Goal: Transaction & Acquisition: Purchase product/service

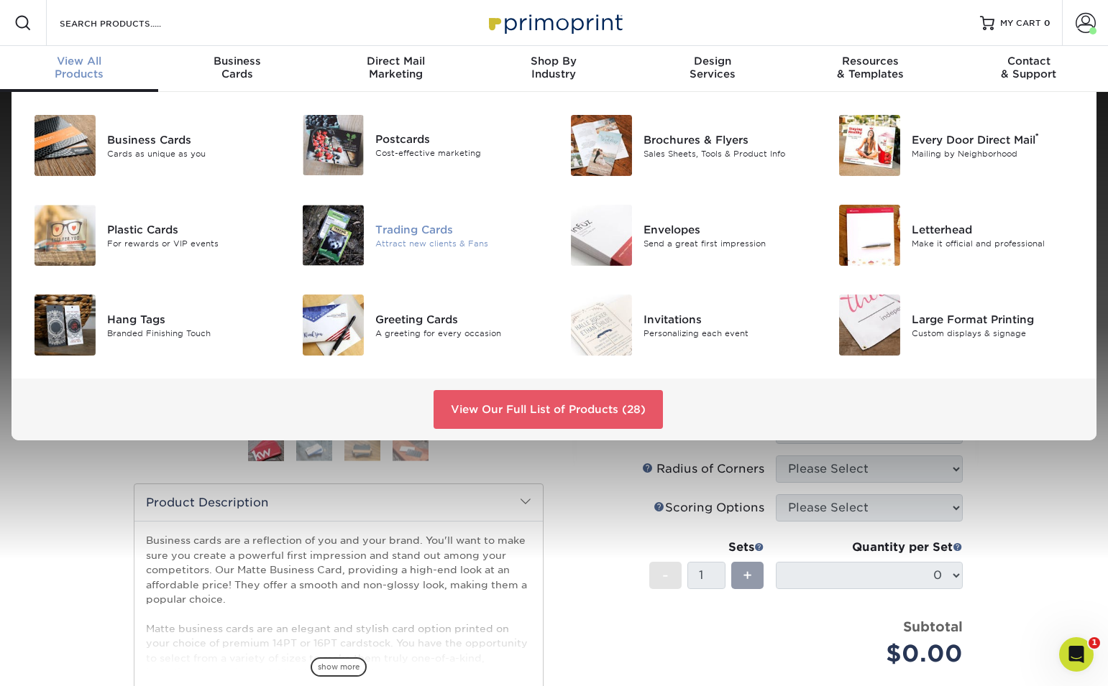
click at [356, 236] on img at bounding box center [333, 235] width 61 height 61
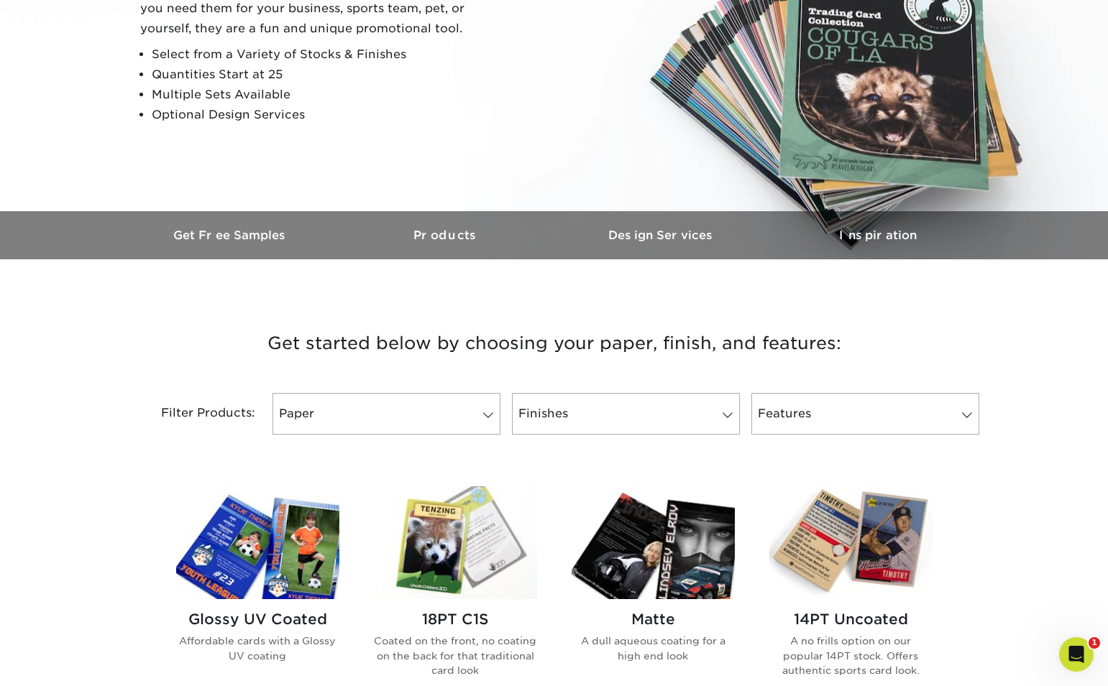
scroll to position [235, 0]
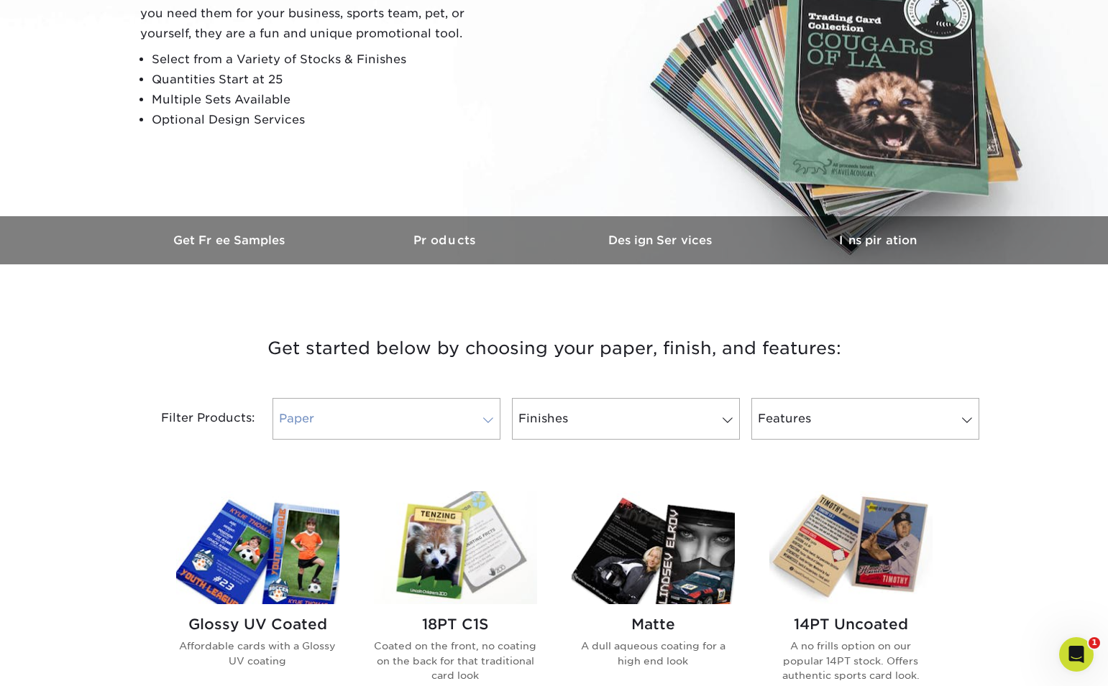
click at [479, 418] on span at bounding box center [488, 420] width 20 height 11
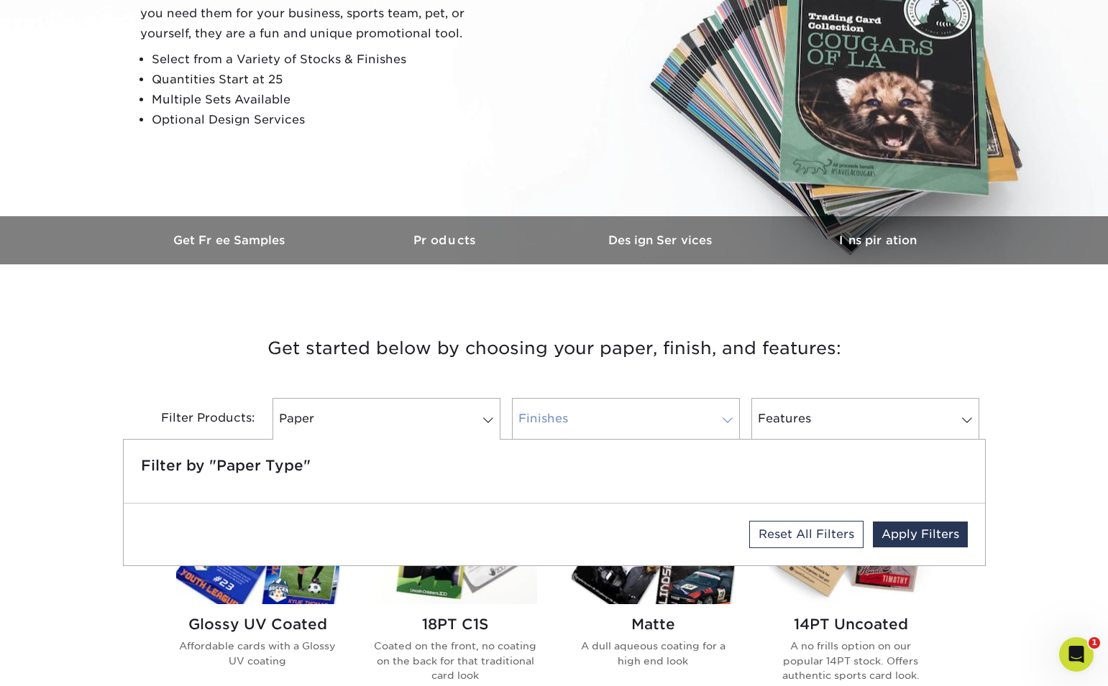
click at [630, 428] on link "Finishes" at bounding box center [626, 419] width 228 height 42
click at [400, 423] on link "Paper" at bounding box center [386, 419] width 228 height 42
click at [834, 431] on link "Features" at bounding box center [865, 419] width 228 height 42
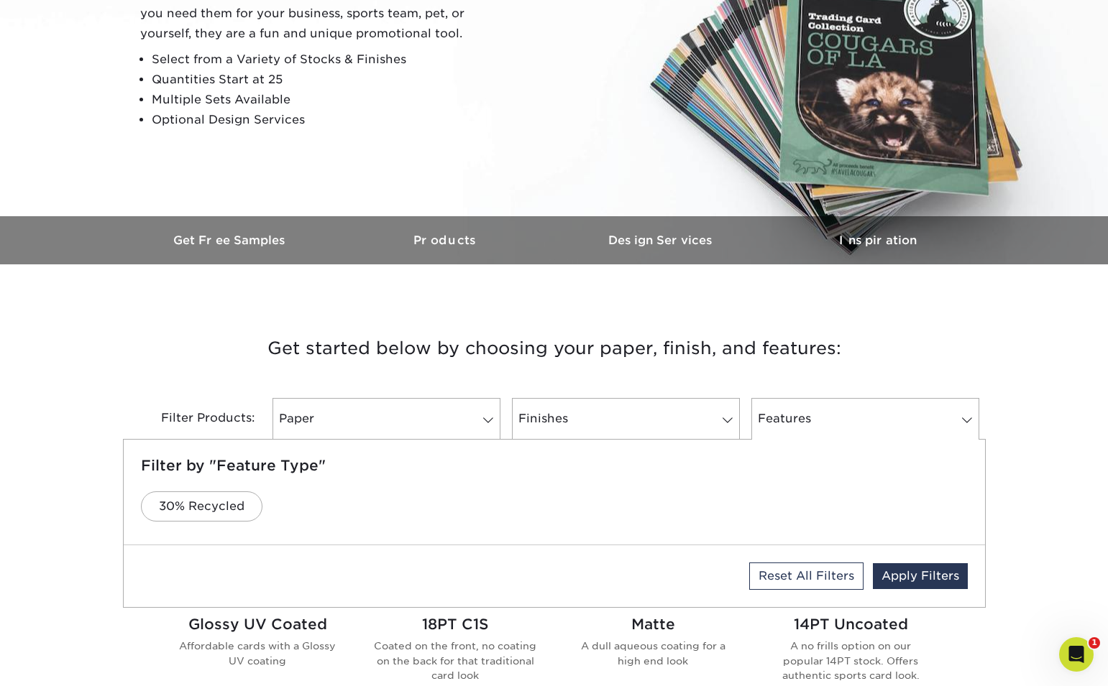
click at [912, 338] on h3 "Get started below by choosing your paper, finish, and features:" at bounding box center [554, 348] width 841 height 65
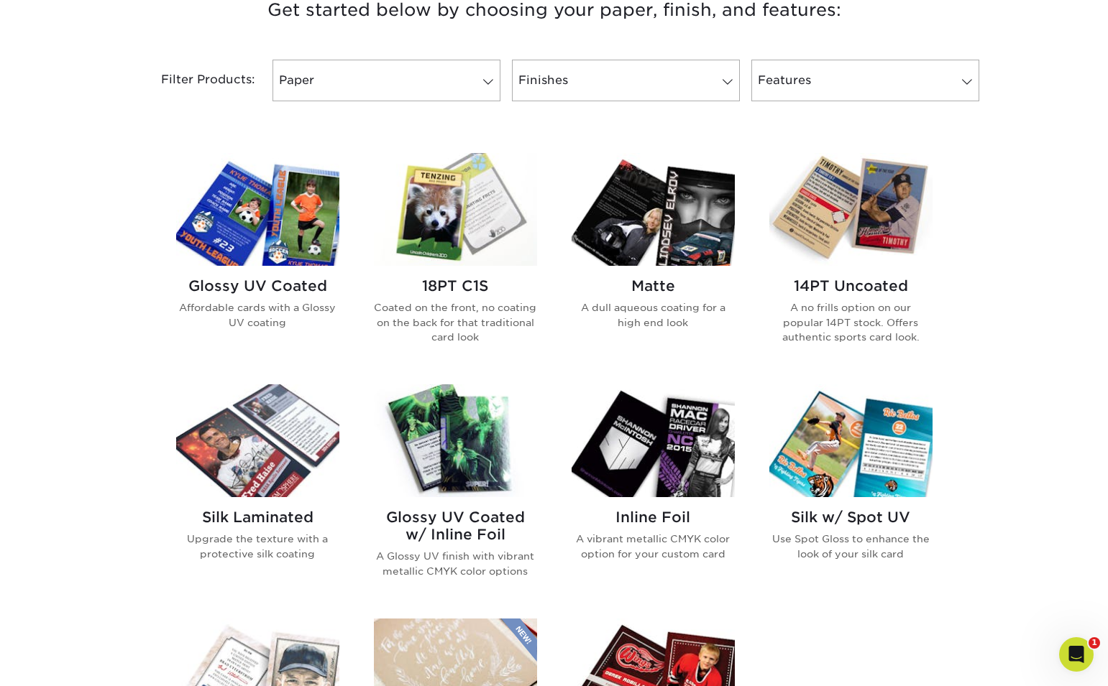
scroll to position [576, 0]
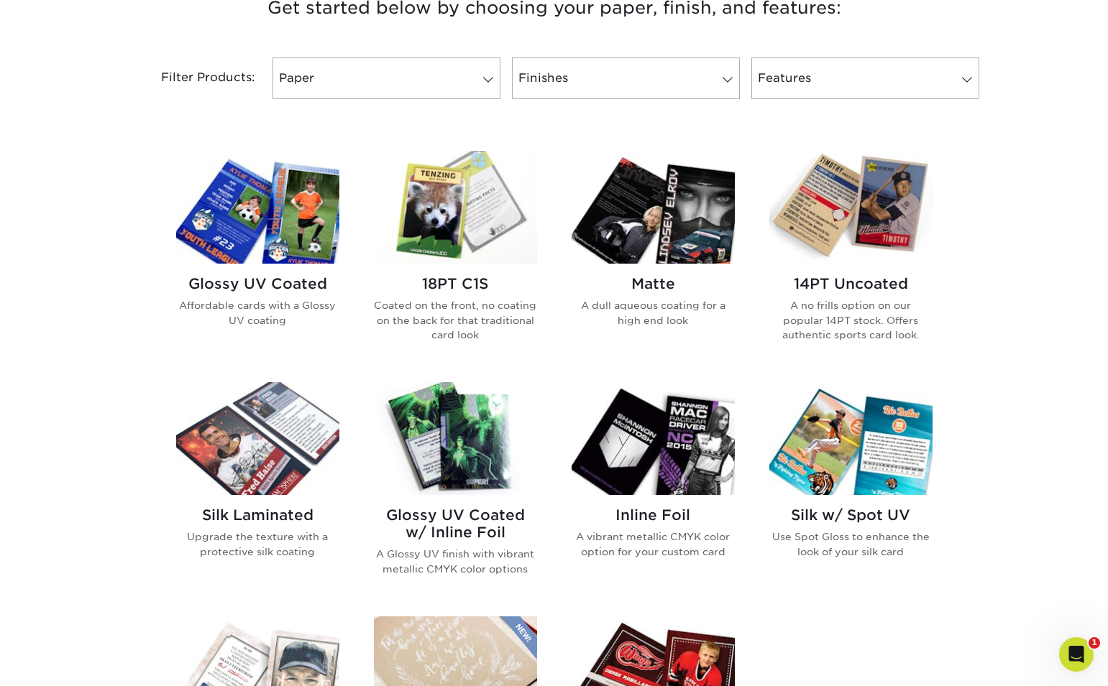
click at [630, 252] on img at bounding box center [652, 207] width 163 height 113
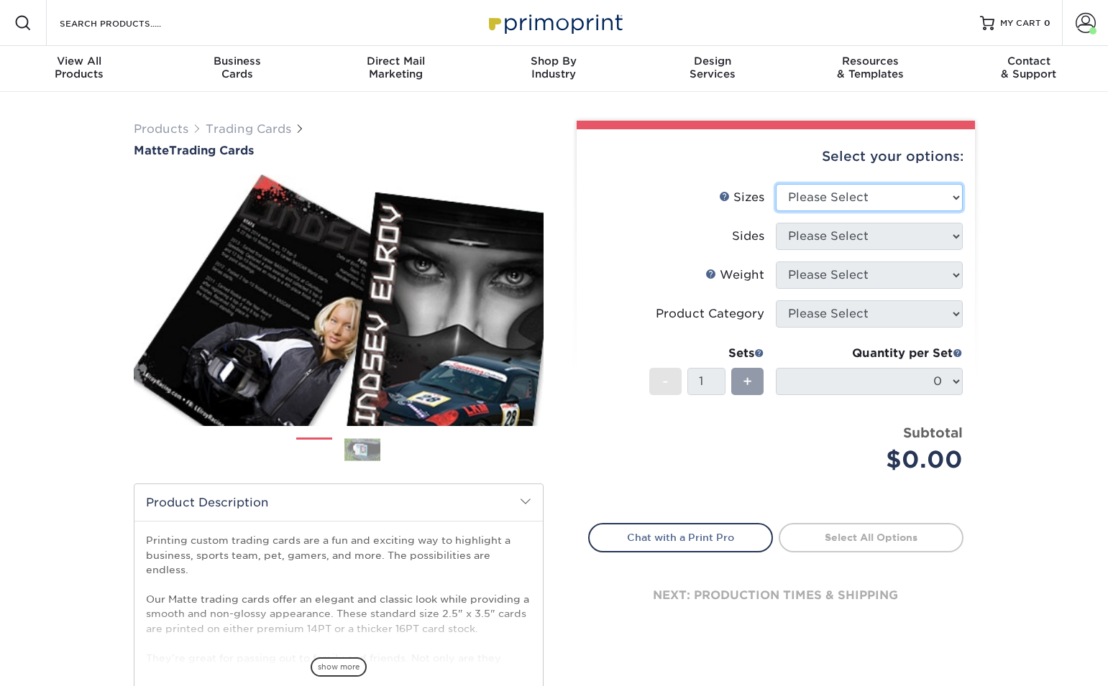
click at [932, 198] on select "Please Select 2.5" x 3.5"" at bounding box center [869, 197] width 187 height 27
select select "2.50x3.50"
click at [776, 184] on select "Please Select 2.5" x 3.5"" at bounding box center [869, 197] width 187 height 27
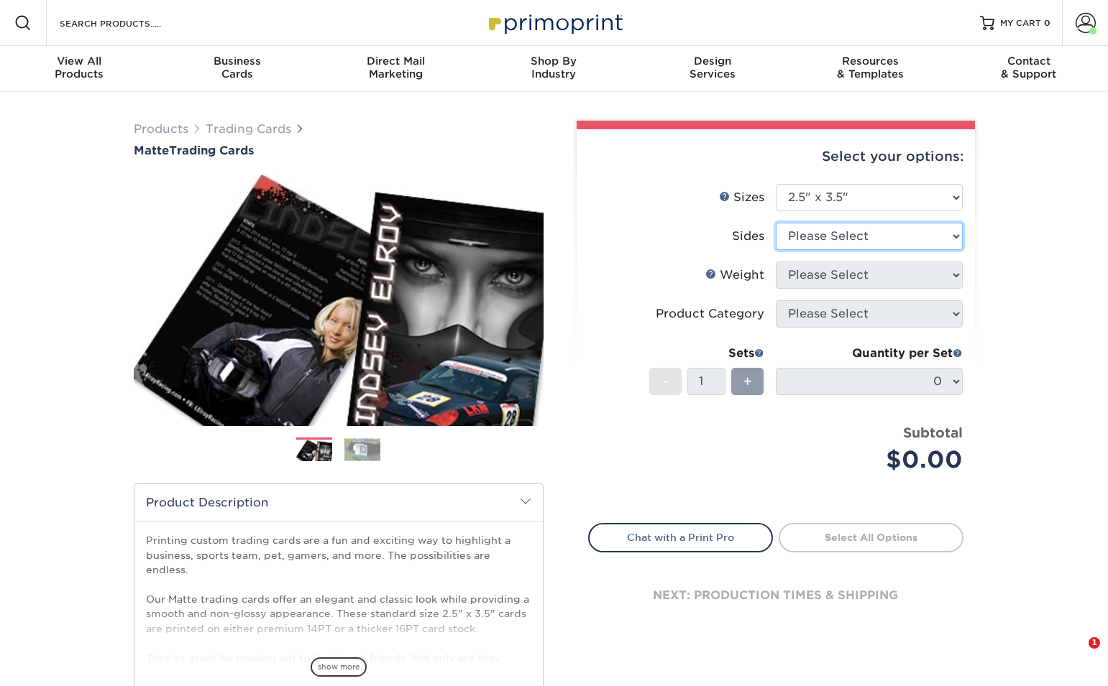
click at [921, 235] on select "Please Select Print Both Sides Print Front Only" at bounding box center [869, 236] width 187 height 27
select select "13abbda7-1d64-4f25-8bb2-c179b224825d"
click at [776, 223] on select "Please Select Print Both Sides Print Front Only" at bounding box center [869, 236] width 187 height 27
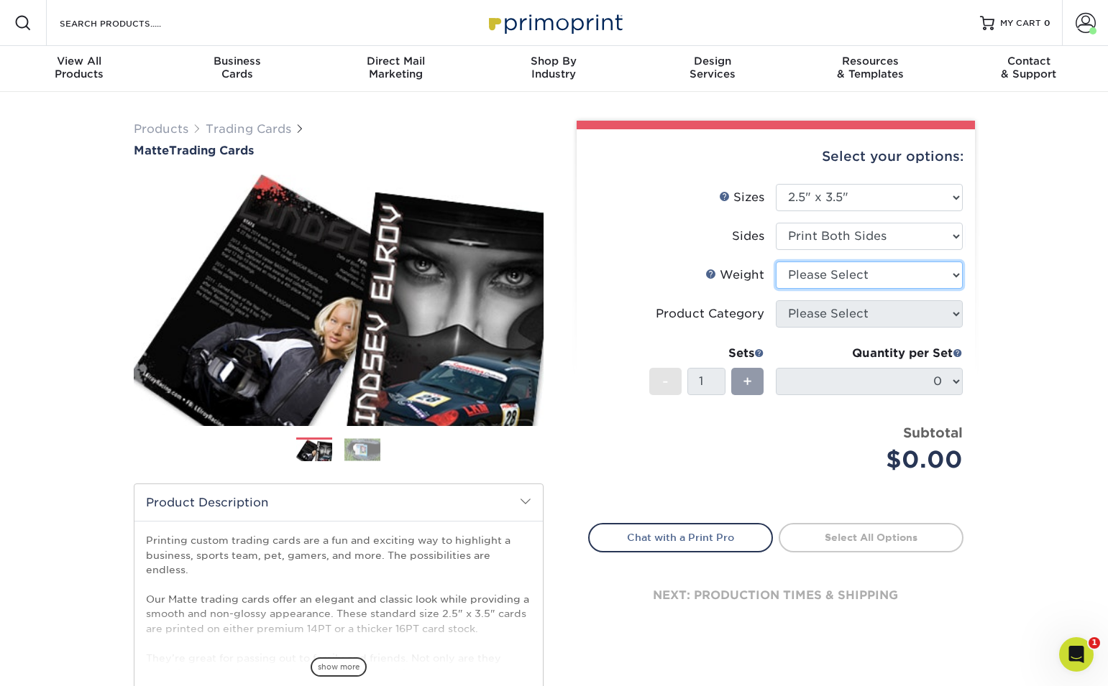
click at [885, 276] on select "Please Select 16PT 14PT" at bounding box center [869, 275] width 187 height 27
select select "16PT"
click at [776, 262] on select "Please Select 16PT 14PT" at bounding box center [869, 275] width 187 height 27
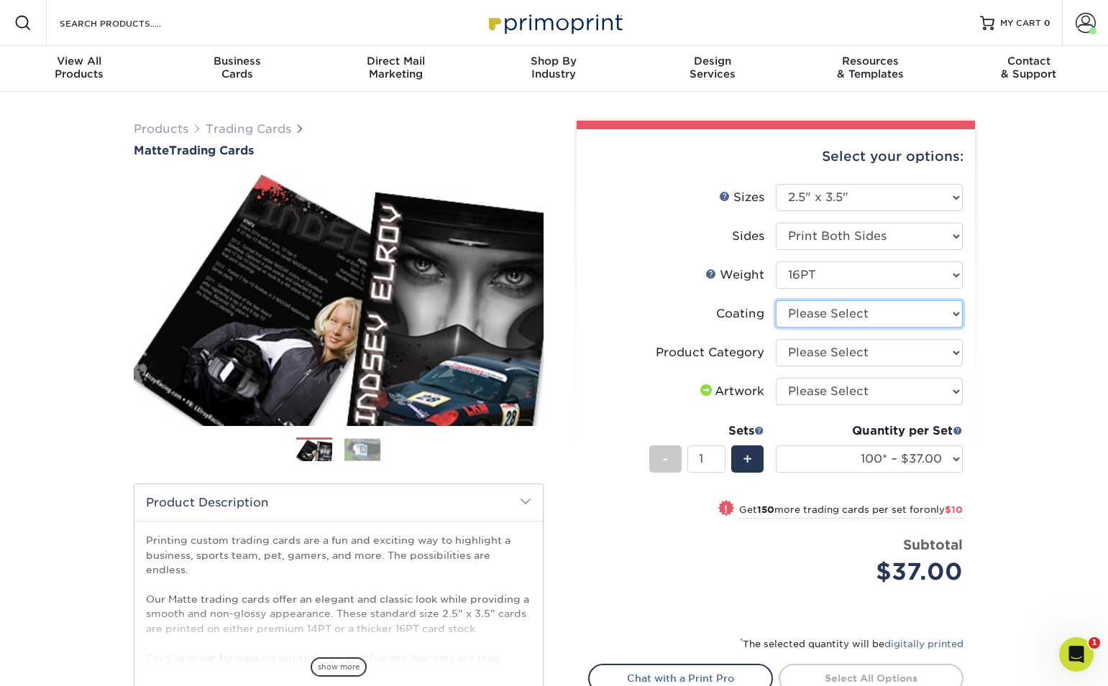
click at [902, 321] on select at bounding box center [869, 313] width 187 height 27
select select "121bb7b5-3b4d-429f-bd8d-bbf80e953313"
click at [776, 300] on select at bounding box center [869, 313] width 187 height 27
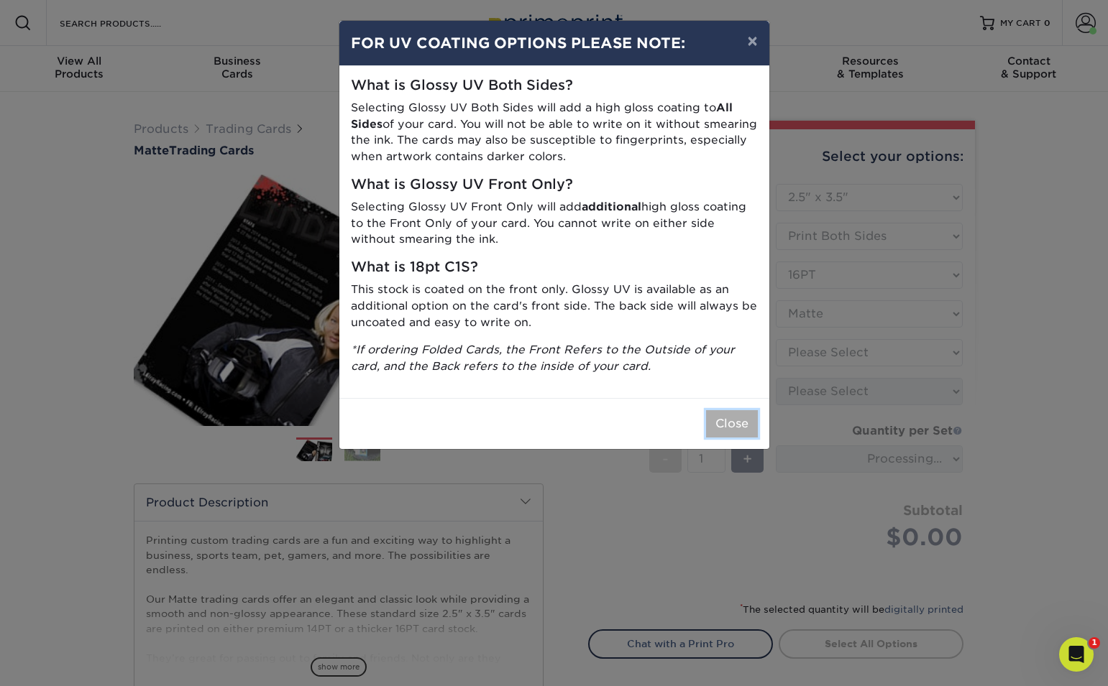
click at [745, 426] on button "Close" at bounding box center [732, 423] width 52 height 27
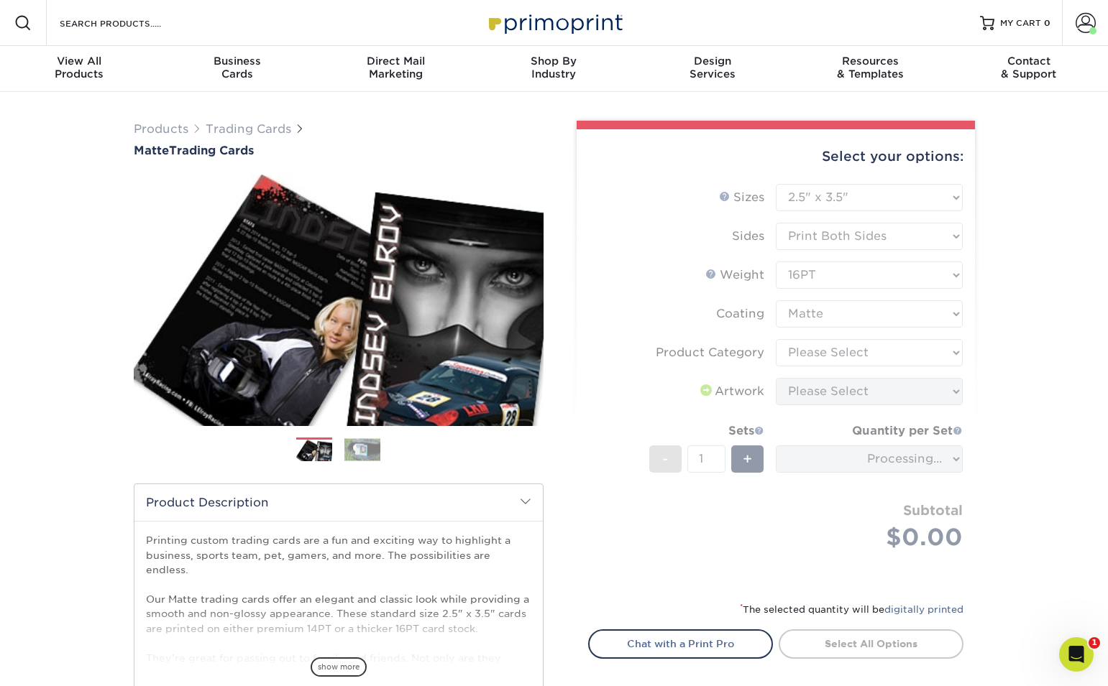
click at [921, 347] on form "Sizes Help Sizes Please Select 2.5" x 3.5" Sides Please Select 16PT - 1" at bounding box center [775, 384] width 375 height 400
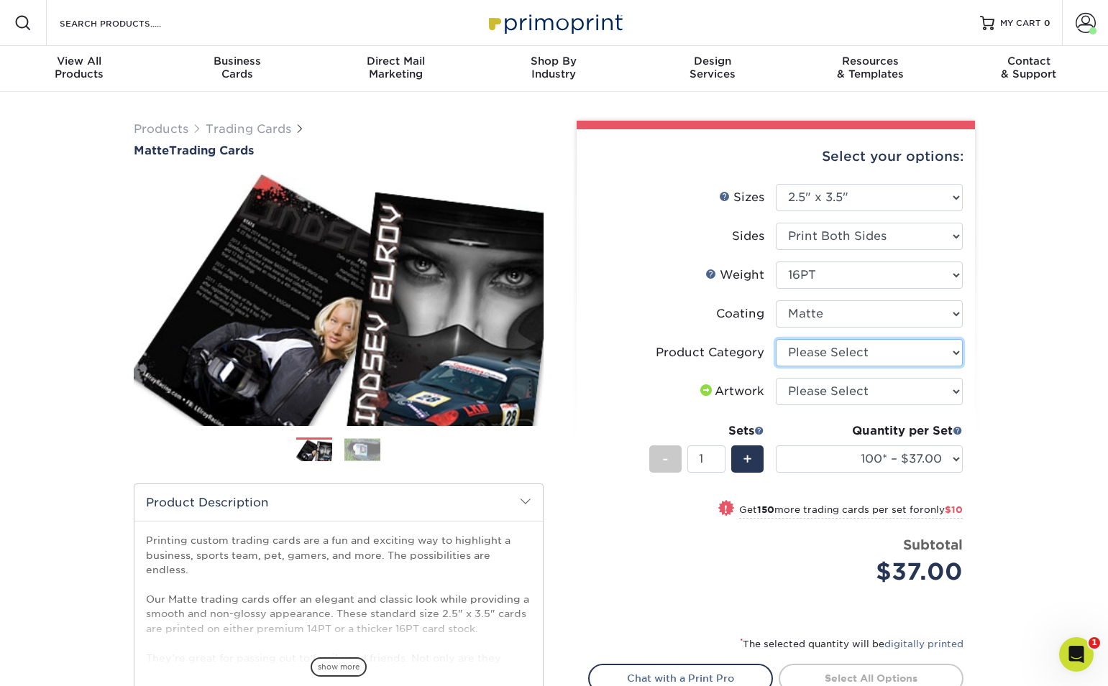
click at [919, 348] on select "Please Select Trading Cards" at bounding box center [869, 352] width 187 height 27
select select "c2f9bce9-36c2-409d-b101-c29d9d031e18"
click at [776, 339] on select "Please Select Trading Cards" at bounding box center [869, 352] width 187 height 27
click at [898, 389] on select "Please Select I will upload files I need a design - $100" at bounding box center [869, 391] width 187 height 27
select select "upload"
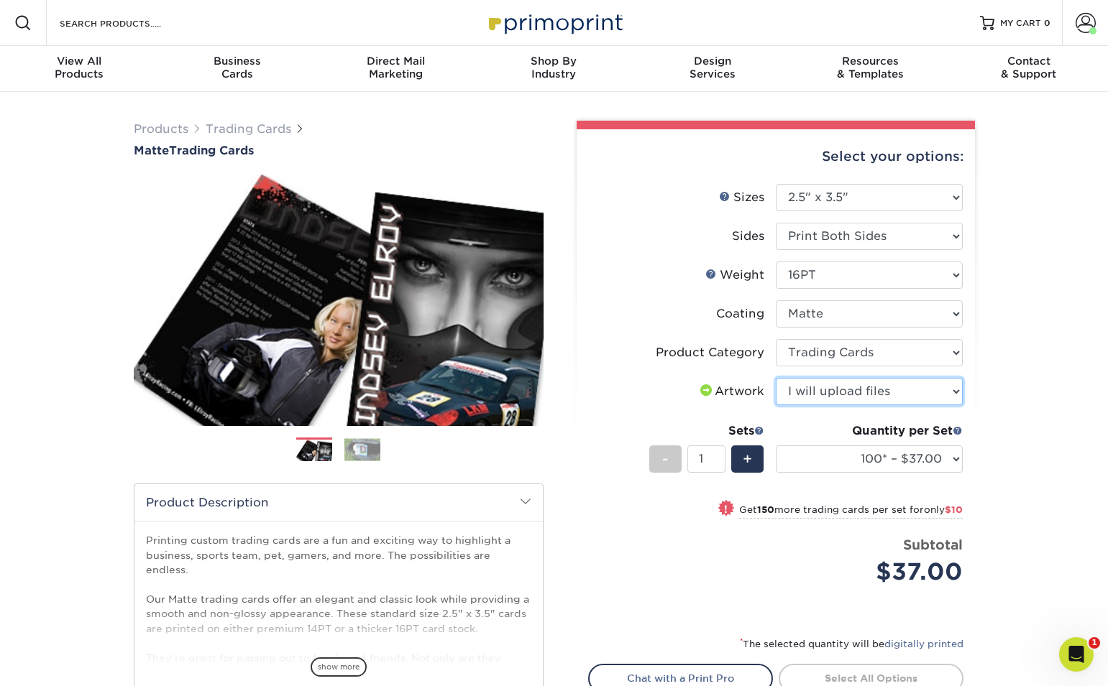
click at [776, 378] on select "Please Select I will upload files I need a design - $100" at bounding box center [869, 391] width 187 height 27
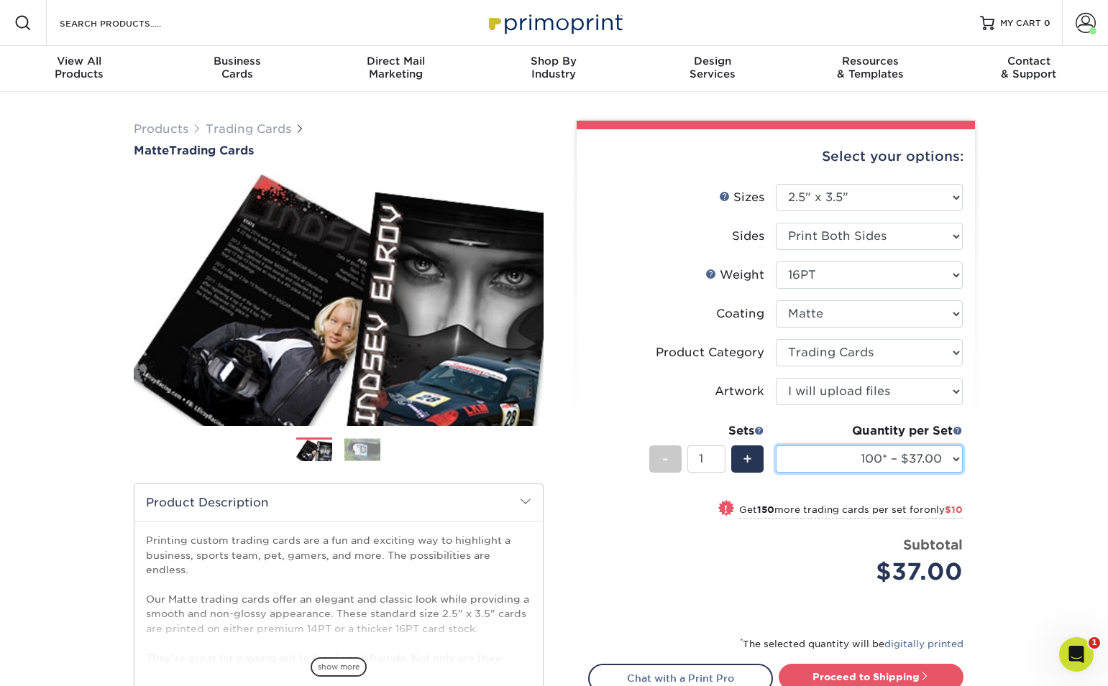
click at [923, 464] on select "100* – $37.00 250* – $47.00 500* – $58.00 1000 – $71.00 2500 – $141.00 5000 – $…" at bounding box center [869, 459] width 187 height 27
select select "1000 – $71.00"
click at [776, 446] on select "100* – $37.00 250* – $47.00 500* – $58.00 1000 – $71.00 2500 – $141.00 5000 – $…" at bounding box center [869, 459] width 187 height 27
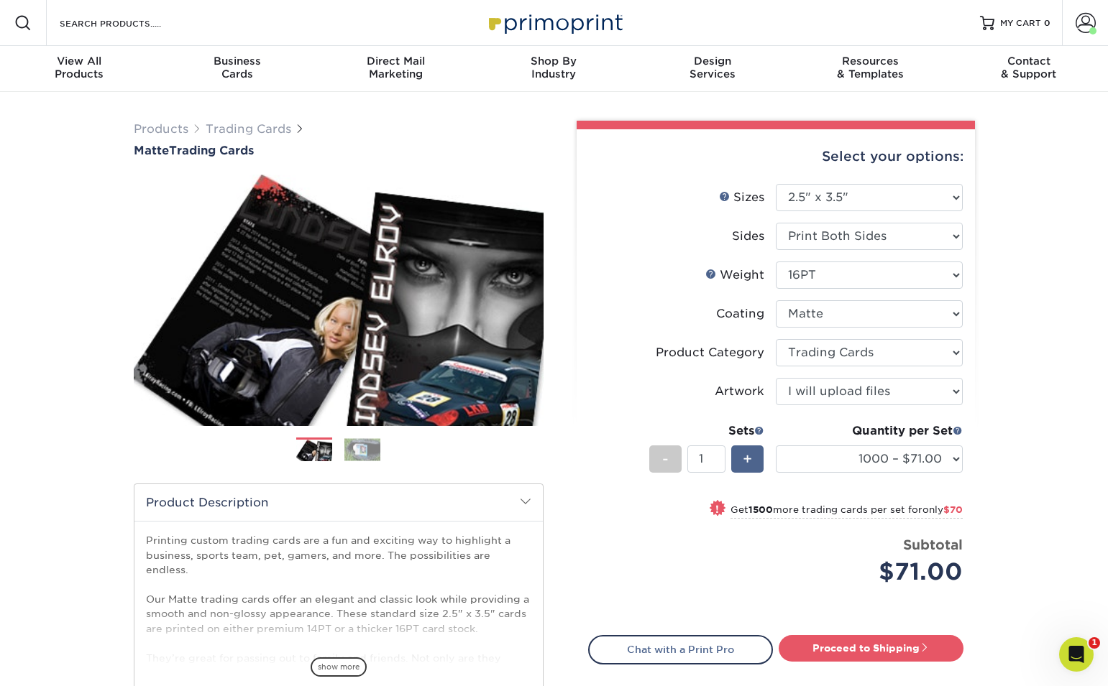
click at [750, 461] on span "+" at bounding box center [746, 459] width 9 height 22
type input "2"
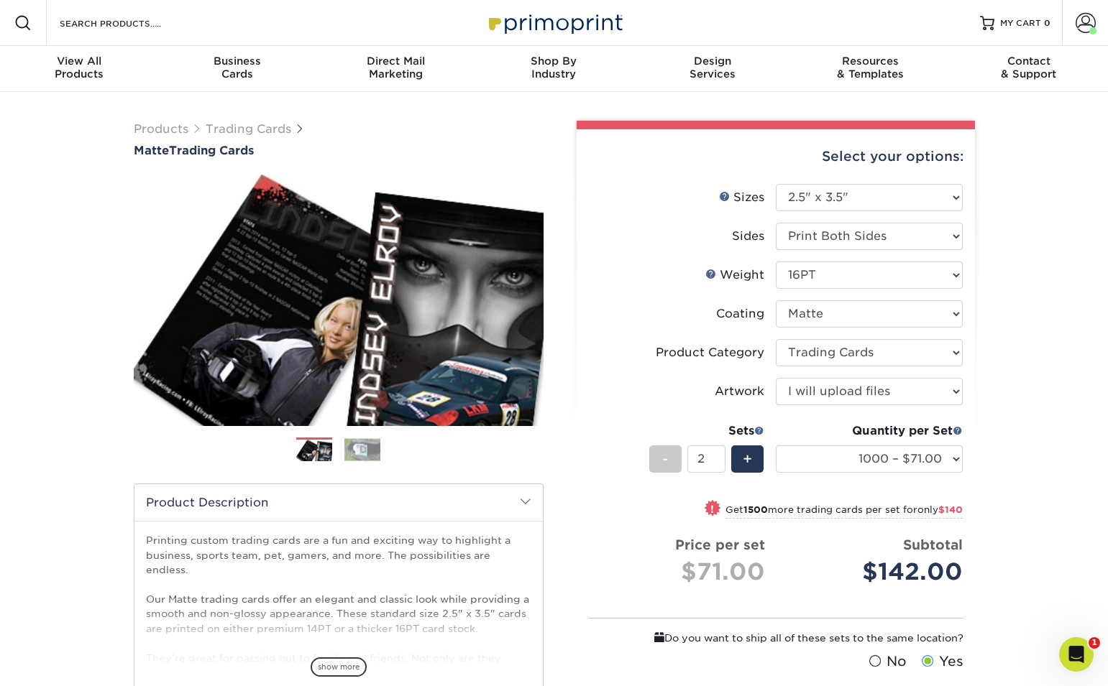
click at [835, 526] on div "! Get 1500 more trading cards per set for only $140" at bounding box center [776, 518] width 374 height 34
select select "2500 – $141.00"
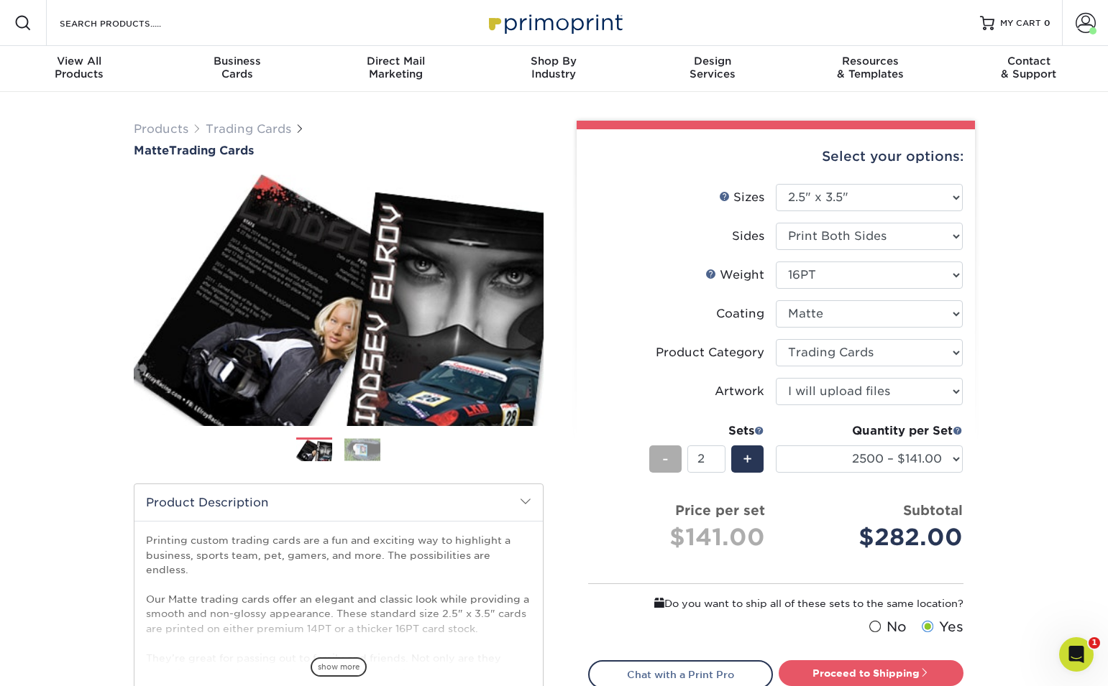
click at [671, 460] on div "-" at bounding box center [665, 459] width 32 height 27
type input "1"
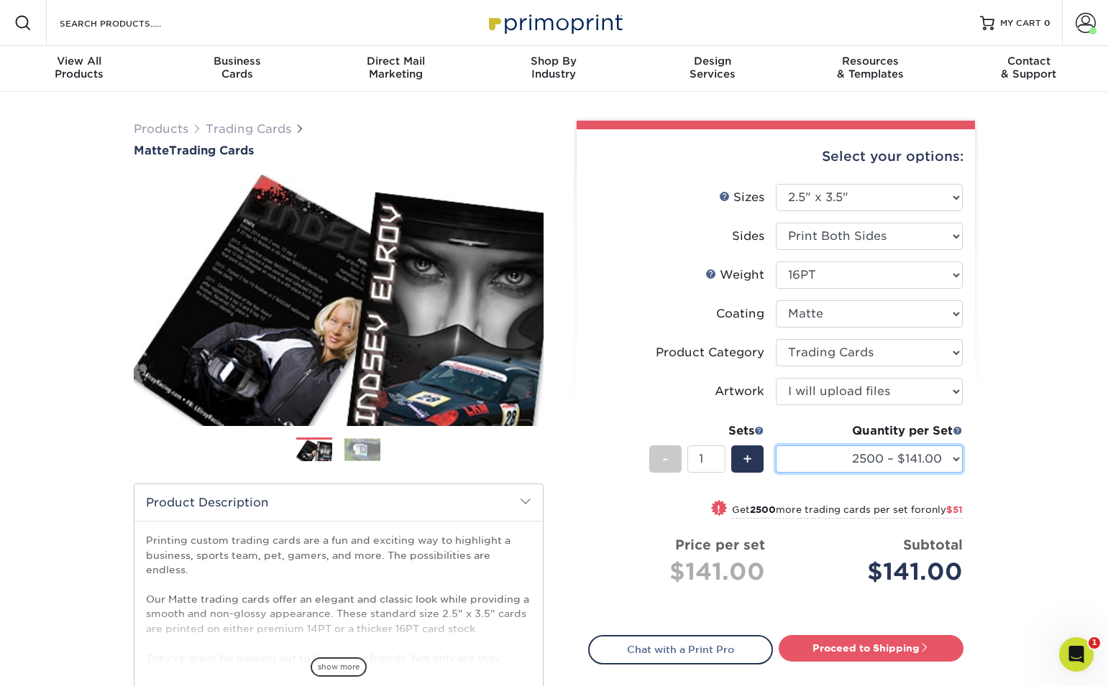
click at [939, 459] on select "100* – $37.00 250* – $47.00 500* – $58.00 1000 – $71.00 2500 – $141.00 5000 – $…" at bounding box center [869, 459] width 187 height 27
select select "1000 – $71.00"
click at [776, 446] on select "100* – $37.00 250* – $47.00 500* – $58.00 1000 – $71.00 2500 – $141.00 5000 – $…" at bounding box center [869, 459] width 187 height 27
click at [829, 484] on div "Quantity per Set 100* – $37.00 250* – $47.00 500* – $58.00 1000 – $71.00 2500 –…" at bounding box center [869, 456] width 187 height 67
click at [892, 656] on link "Proceed to Shipping" at bounding box center [870, 648] width 185 height 26
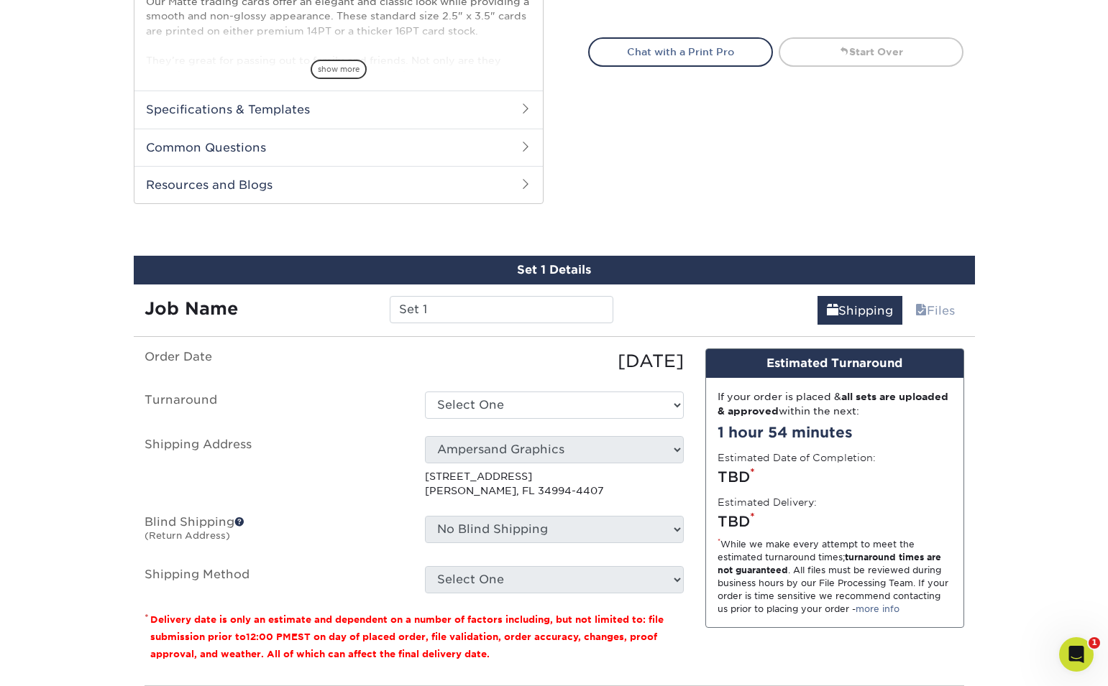
scroll to position [732, 0]
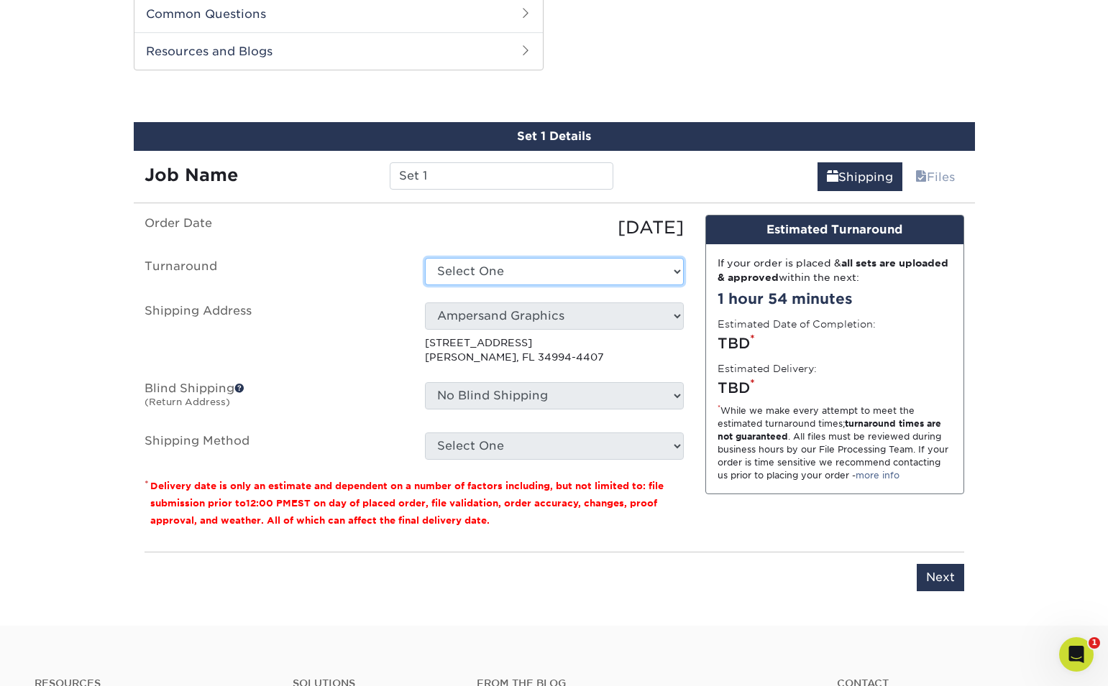
click at [582, 266] on select "Select One 2-4 Business Days 2 Day Next Business Day" at bounding box center [554, 271] width 259 height 27
select select "145548aa-6319-4e39-aa37-e975b69f208c"
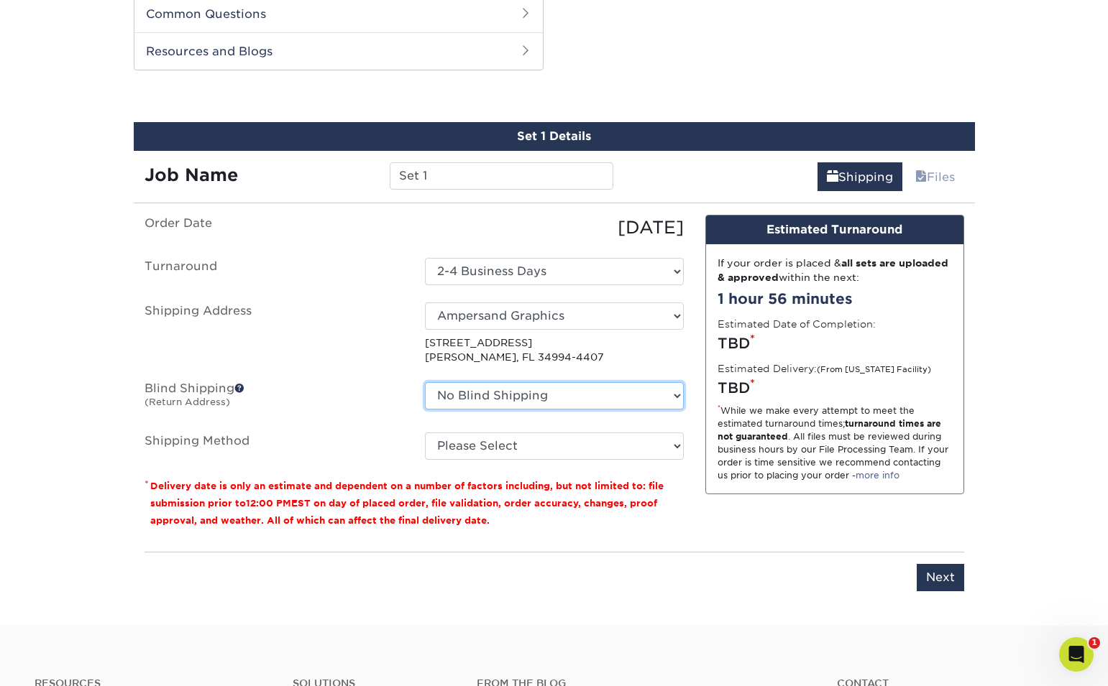
click at [643, 397] on select "No Blind Shipping Ampersand Graphics + Add New Address" at bounding box center [554, 395] width 259 height 27
select select "260382"
click at [425, 382] on select "No Blind Shipping Ampersand Graphics + Add New Address" at bounding box center [554, 395] width 259 height 27
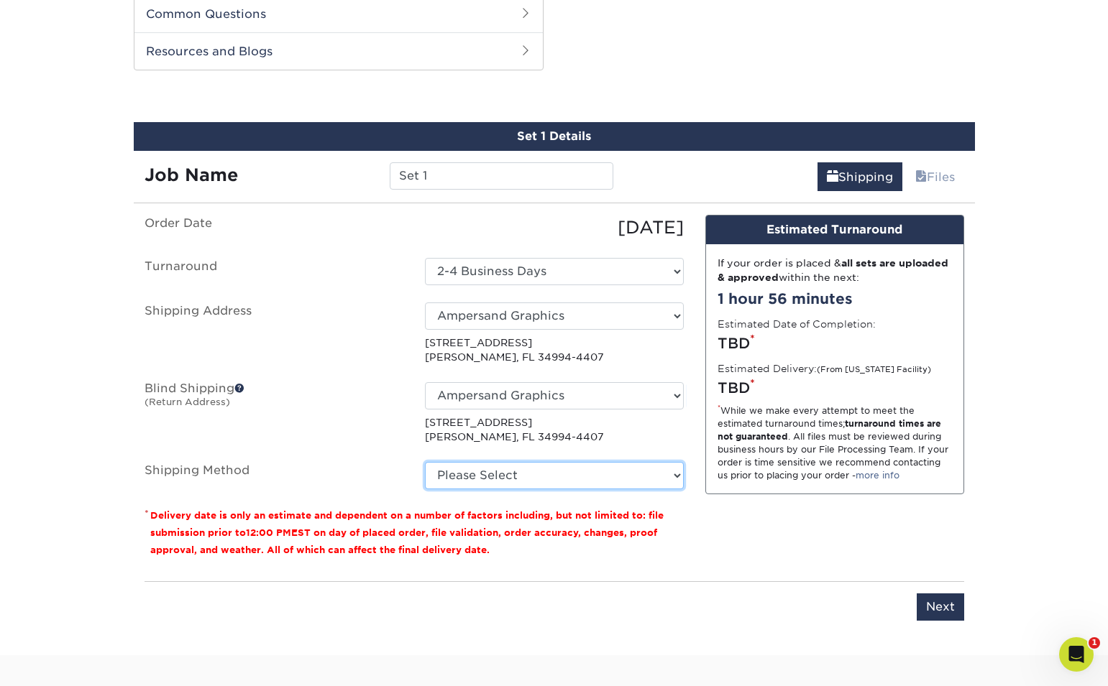
click at [570, 480] on select "Please Select Ground Shipping (+$18.40) 3 Day Shipping Service (+$22.15) 2 Day …" at bounding box center [554, 475] width 259 height 27
select select "03"
click at [425, 462] on select "Please Select Ground Shipping (+$18.40) 3 Day Shipping Service (+$22.15) 2 Day …" at bounding box center [554, 475] width 259 height 27
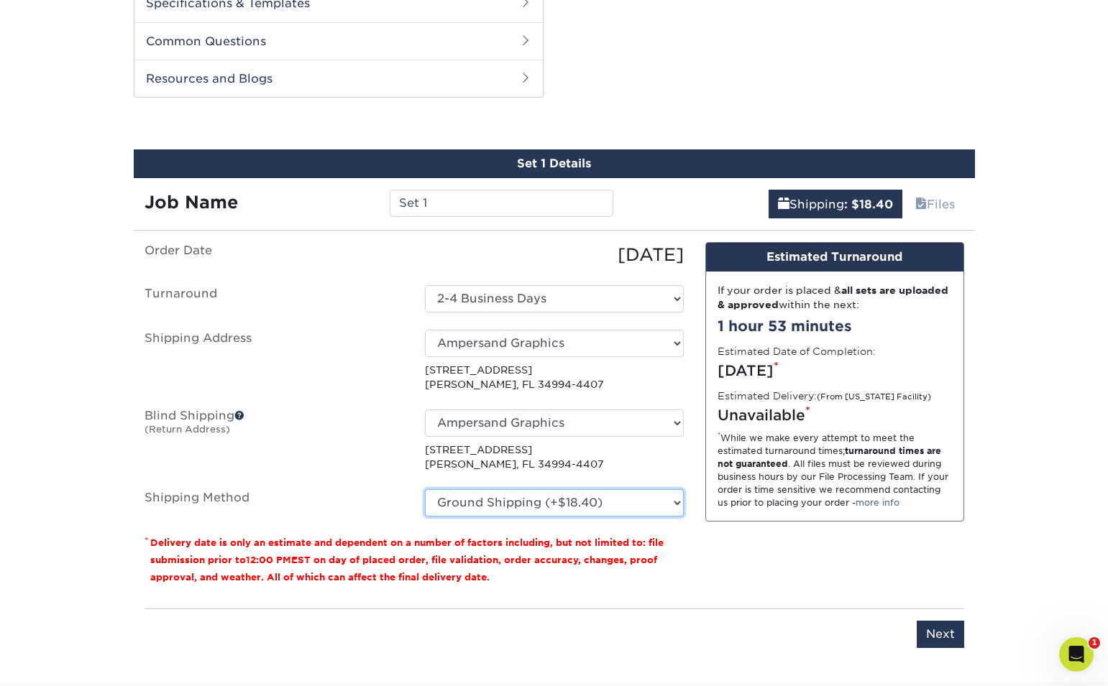
scroll to position [701, 0]
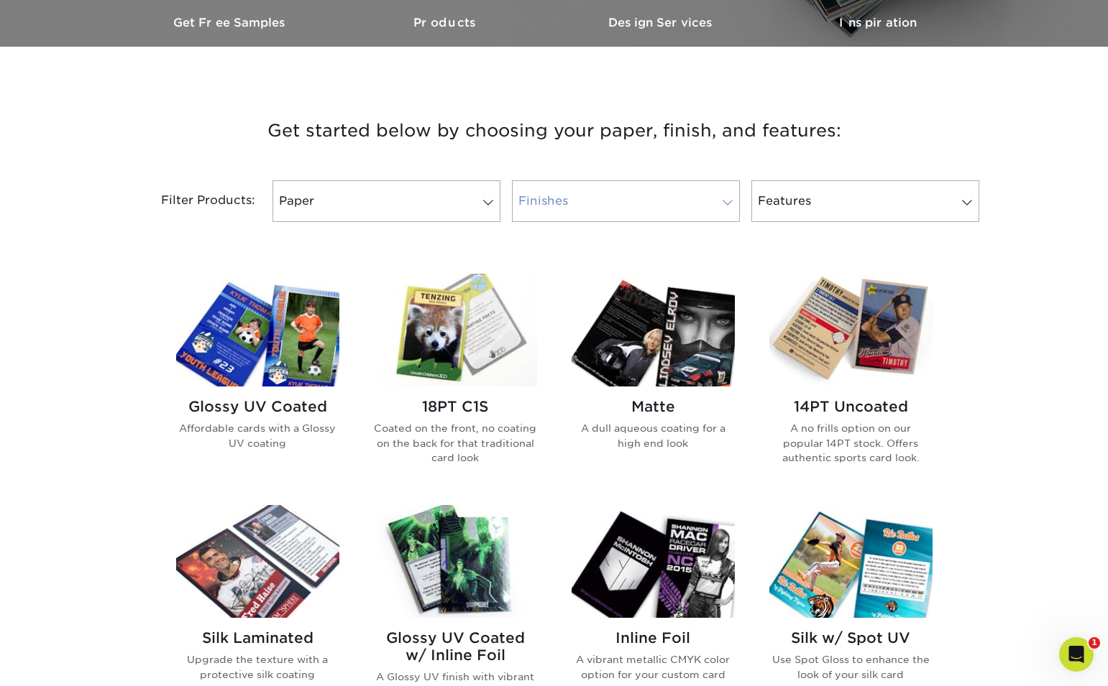
scroll to position [457, 0]
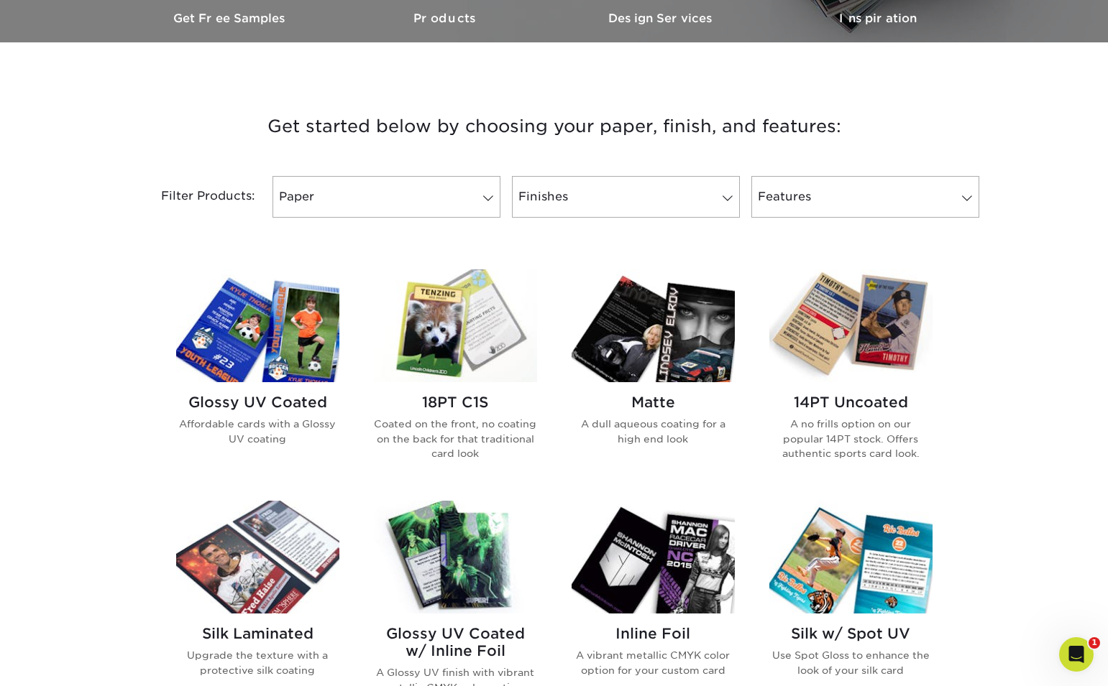
click at [684, 320] on img at bounding box center [652, 326] width 163 height 113
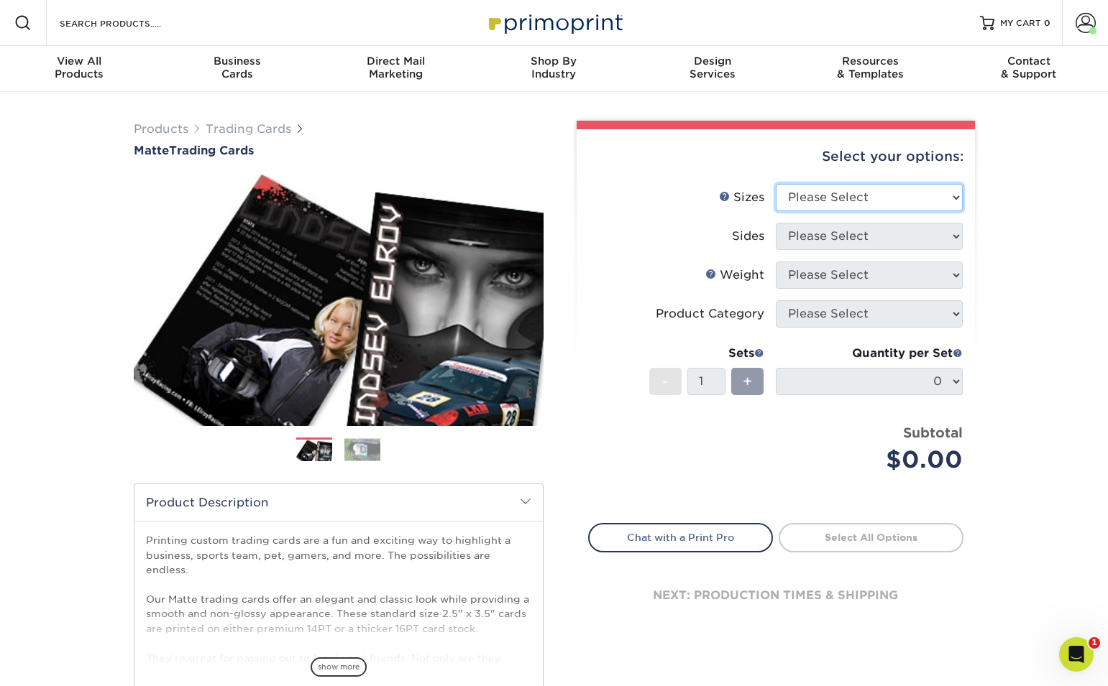
click at [935, 187] on select "Please Select 2.5" x 3.5"" at bounding box center [869, 197] width 187 height 27
select select "2.50x3.50"
click at [776, 184] on select "Please Select 2.5" x 3.5"" at bounding box center [869, 197] width 187 height 27
click at [883, 230] on select "Please Select Print Both Sides Print Front Only" at bounding box center [869, 236] width 187 height 27
select select "13abbda7-1d64-4f25-8bb2-c179b224825d"
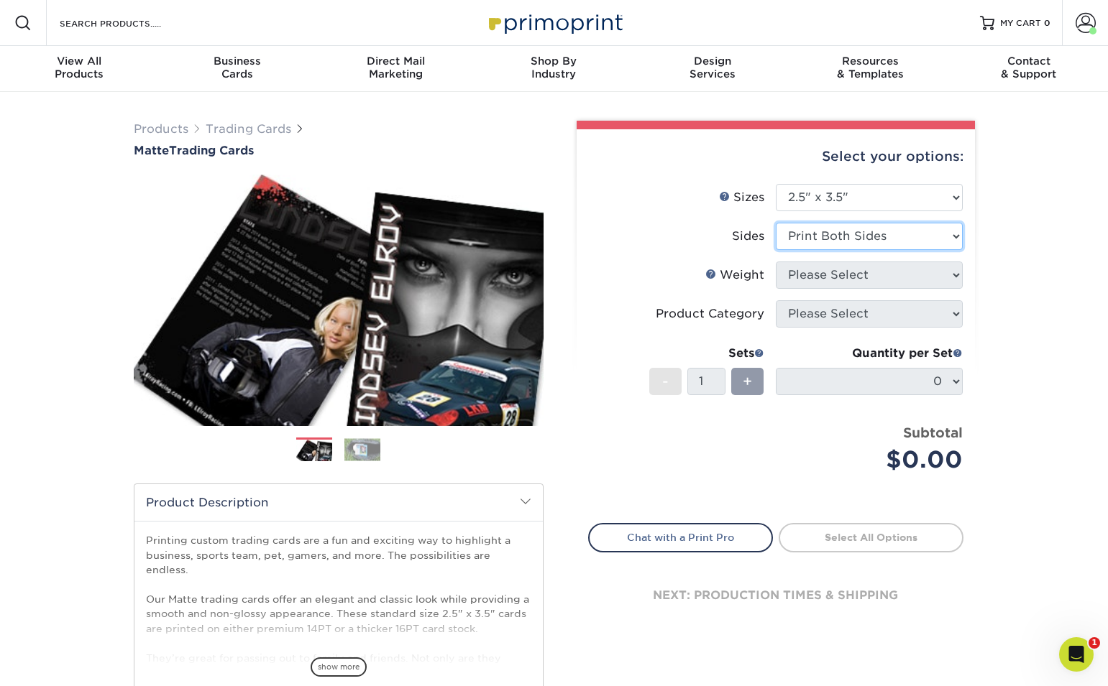
click at [776, 223] on select "Please Select Print Both Sides Print Front Only" at bounding box center [869, 236] width 187 height 27
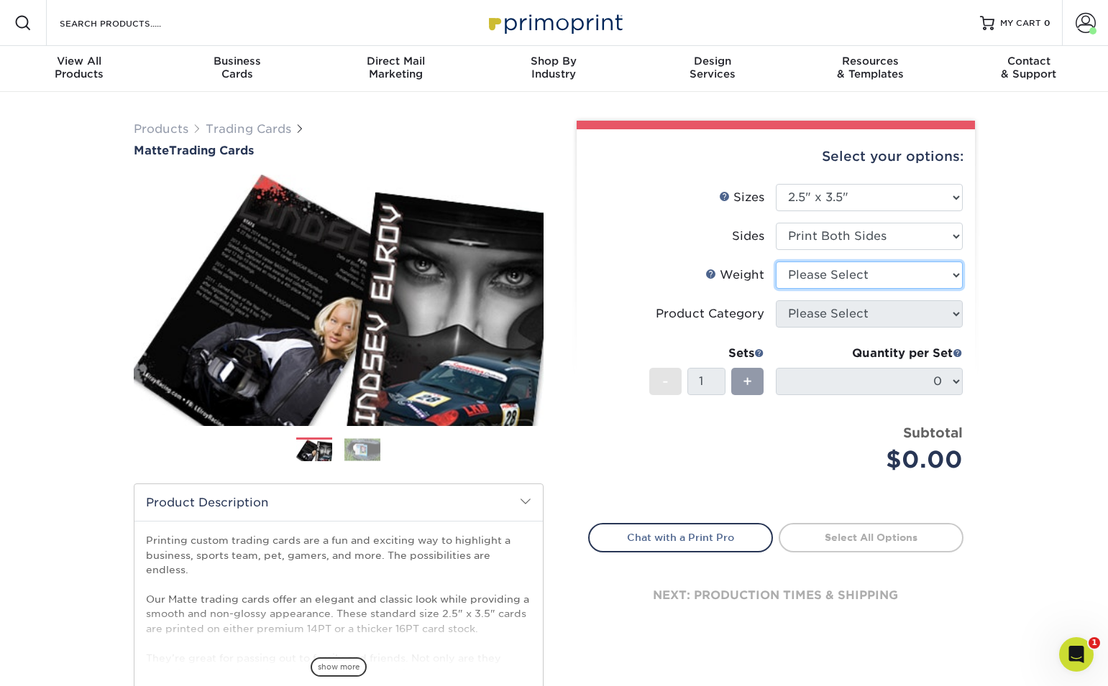
click at [896, 277] on select "Please Select 16PT 14PT" at bounding box center [869, 275] width 187 height 27
select select "16PT"
click at [776, 262] on select "Please Select 16PT 14PT" at bounding box center [869, 275] width 187 height 27
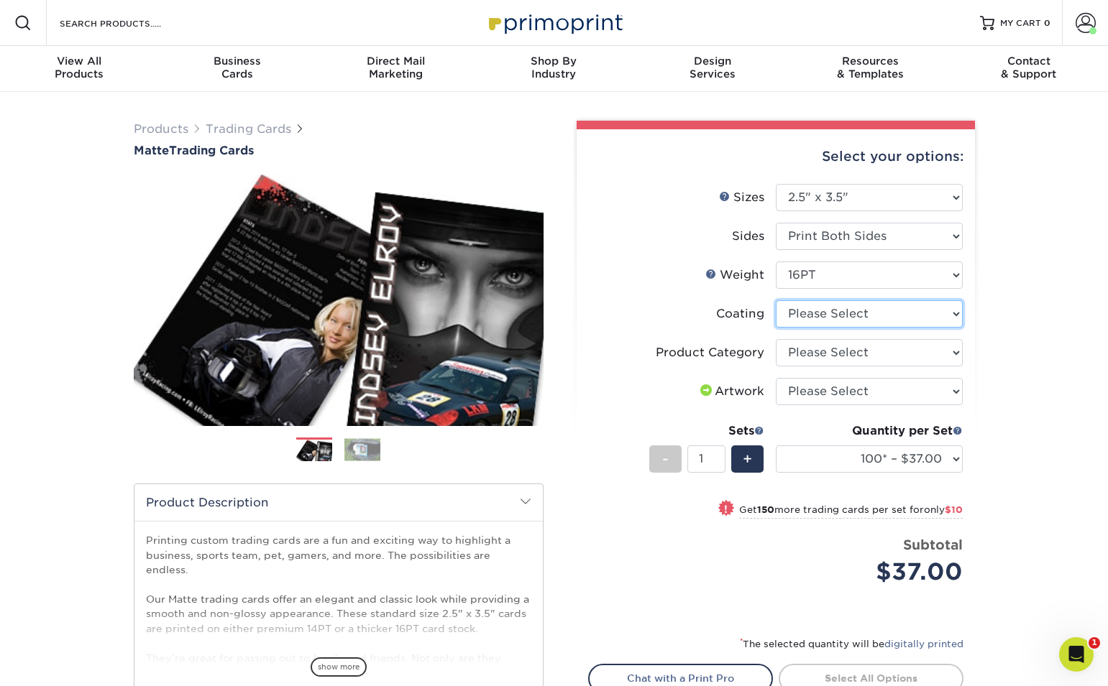
click at [904, 314] on select at bounding box center [869, 313] width 187 height 27
select select "121bb7b5-3b4d-429f-bd8d-bbf80e953313"
click at [776, 300] on select at bounding box center [869, 313] width 187 height 27
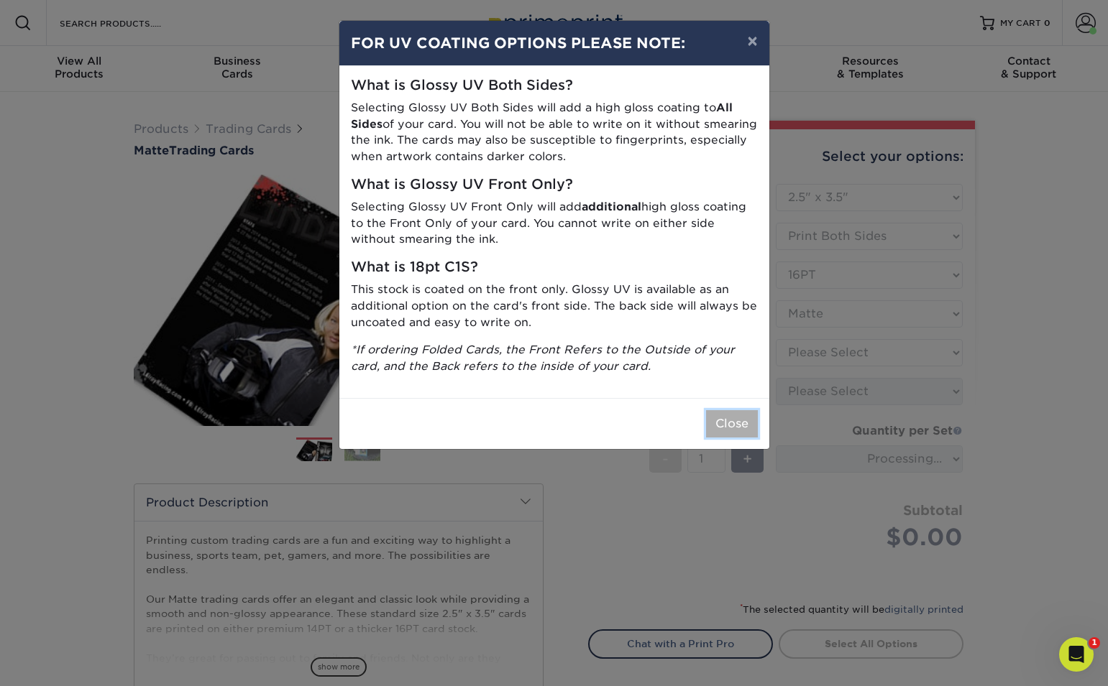
drag, startPoint x: 740, startPoint y: 422, endPoint x: 765, endPoint y: 420, distance: 25.2
click at [740, 422] on button "Close" at bounding box center [732, 423] width 52 height 27
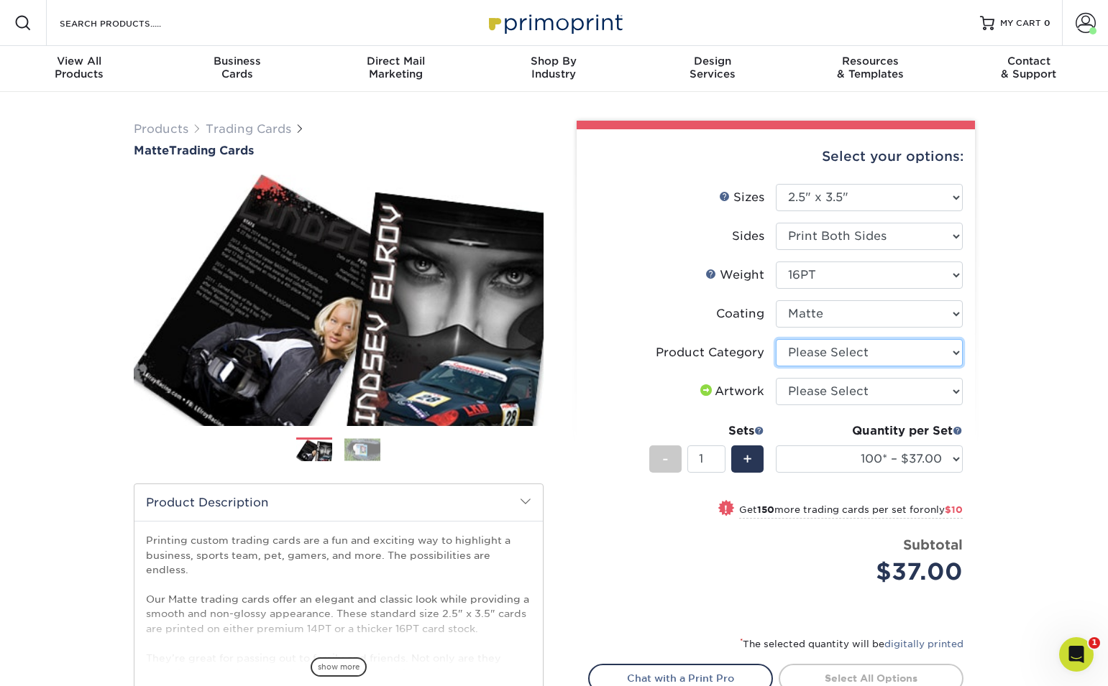
click at [870, 356] on select "Please Select Trading Cards" at bounding box center [869, 352] width 187 height 27
select select "c2f9bce9-36c2-409d-b101-c29d9d031e18"
click at [776, 339] on select "Please Select Trading Cards" at bounding box center [869, 352] width 187 height 27
click at [870, 397] on select "Please Select I will upload files I need a design - $100" at bounding box center [869, 391] width 187 height 27
select select "upload"
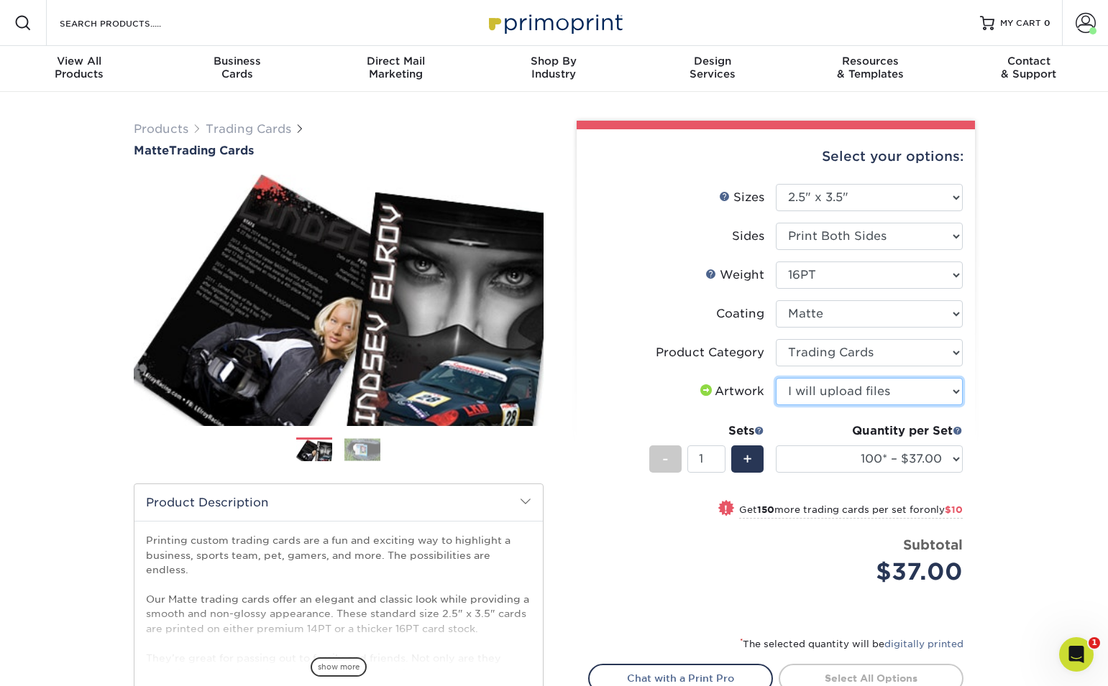
click at [776, 378] on select "Please Select I will upload files I need a design - $100" at bounding box center [869, 391] width 187 height 27
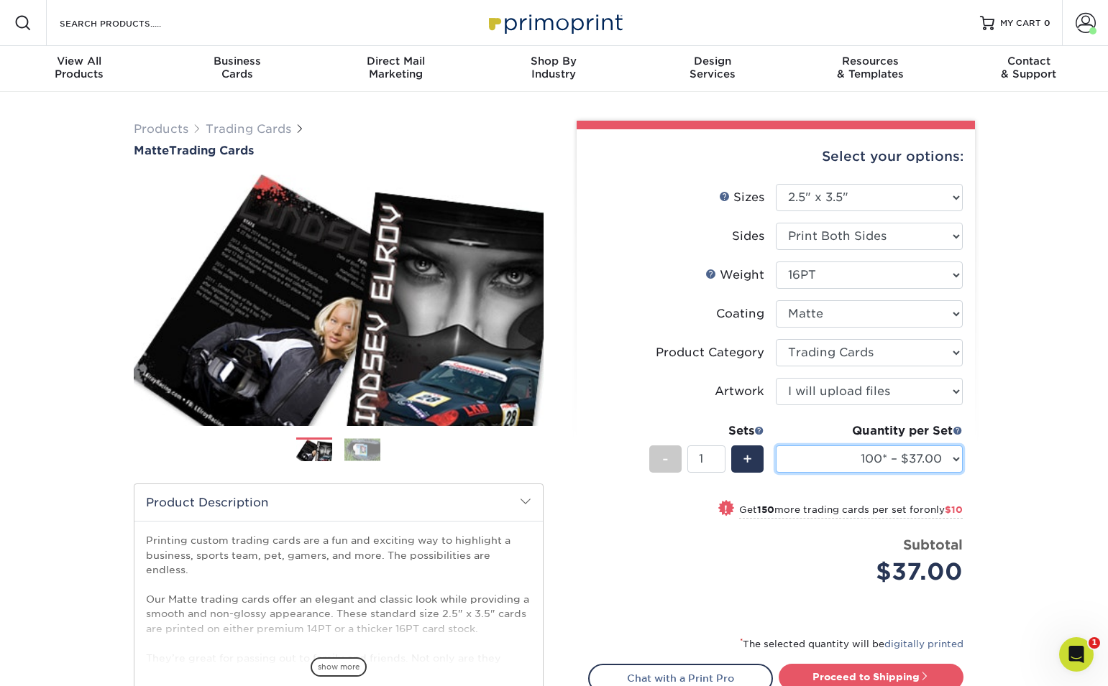
click at [869, 464] on select "100* – $37.00 250* – $47.00 500* – $58.00 1000 – $71.00 2500 – $141.00 5000 – $…" at bounding box center [869, 459] width 187 height 27
select select "1000 – $71.00"
click at [776, 446] on select "100* – $37.00 250* – $47.00 500* – $58.00 1000 – $71.00 2500 – $141.00 5000 – $…" at bounding box center [869, 459] width 187 height 27
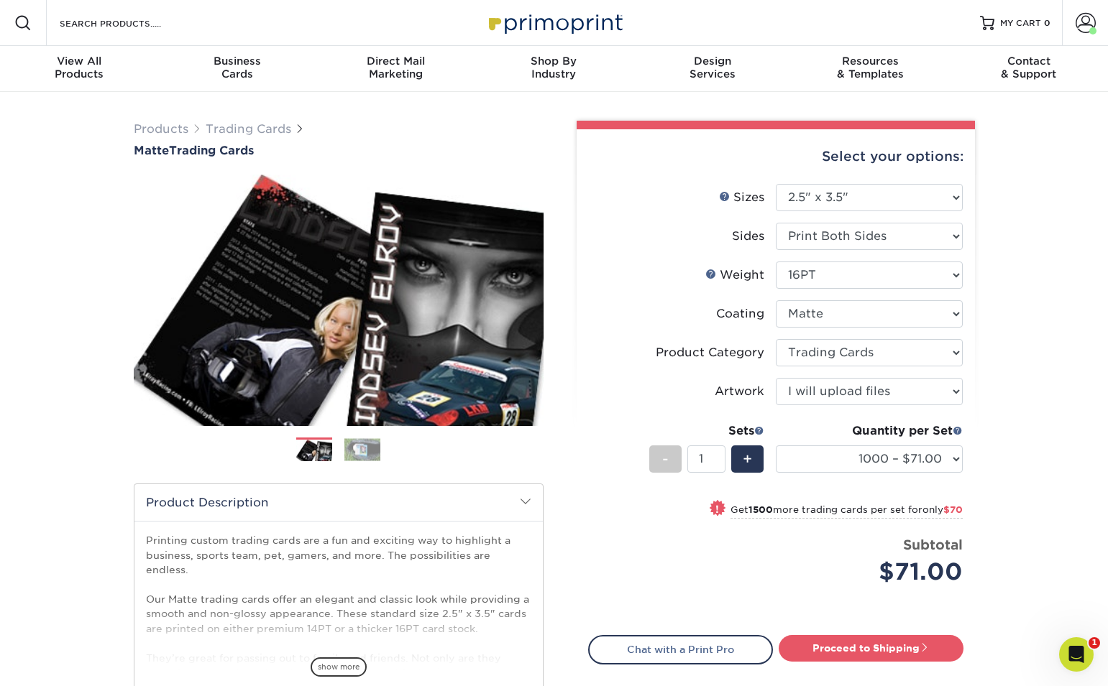
click at [993, 491] on div "Products Trading Cards Matte Trading Cards" at bounding box center [554, 476] width 1108 height 768
click at [614, 106] on div "Products Trading Cards Matte Trading Cards" at bounding box center [554, 476] width 1108 height 768
click at [511, 106] on div "Products Trading Cards Matte Trading Cards" at bounding box center [554, 476] width 1108 height 768
click at [297, 24] on div "Resources Menu Search Products Account [PERSON_NAME] Account Dashboard Active O…" at bounding box center [554, 23] width 1108 height 46
